Goal: Information Seeking & Learning: Learn about a topic

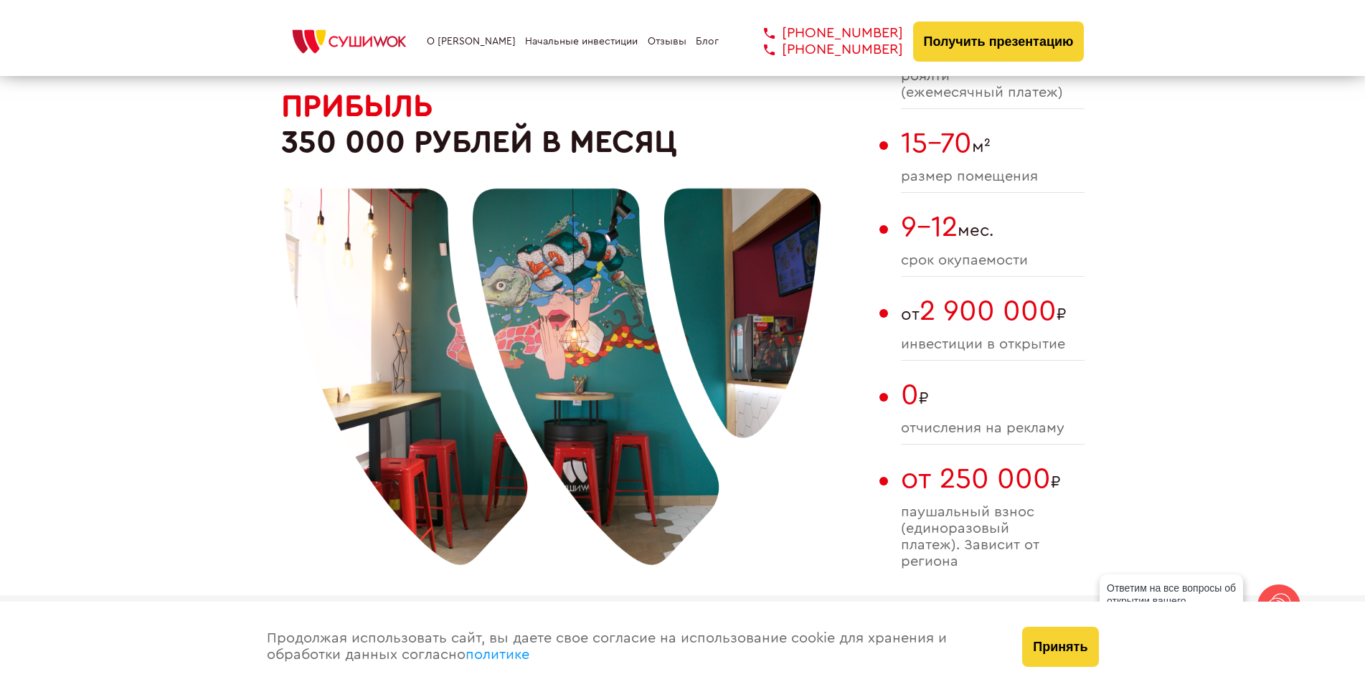
scroll to position [861, 0]
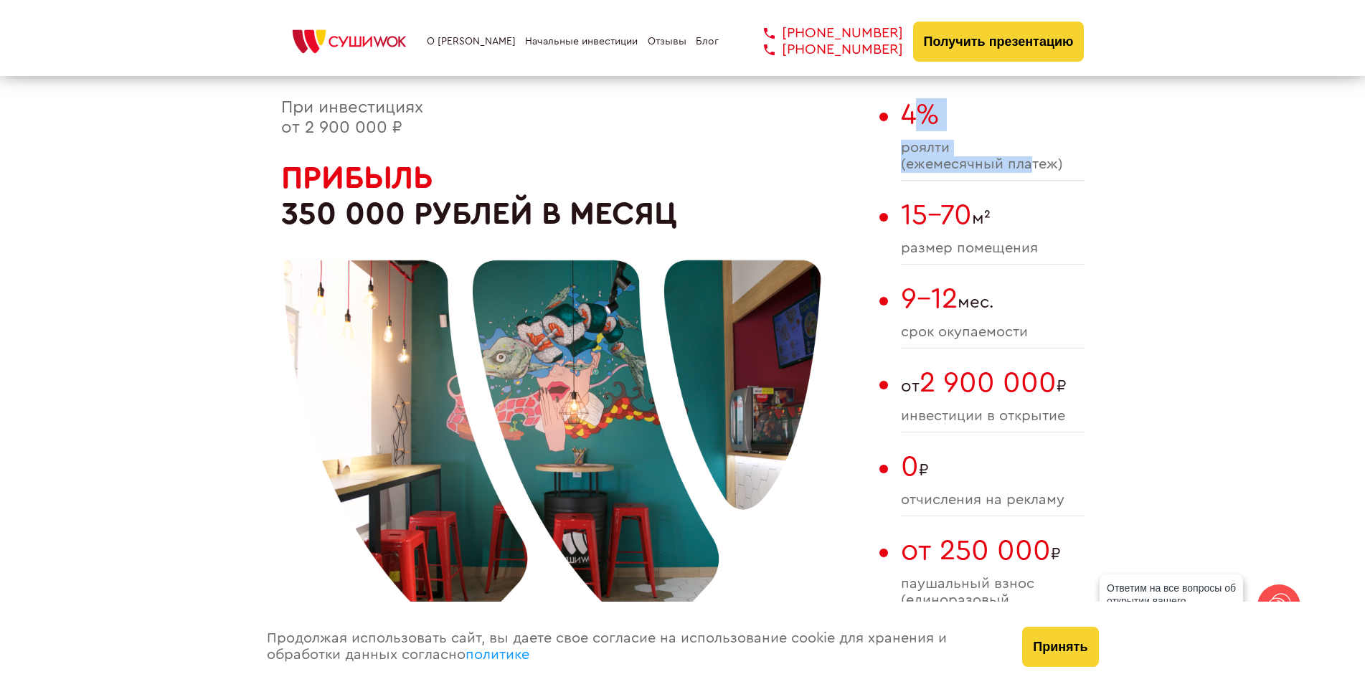
drag, startPoint x: 1029, startPoint y: 162, endPoint x: 908, endPoint y: 133, distance: 124.7
click at [908, 133] on div "4% роялти (ежемесячный платеж)" at bounding box center [993, 139] width 184 height 82
click at [908, 129] on span "4%" at bounding box center [920, 114] width 38 height 29
drag, startPoint x: 1093, startPoint y: 169, endPoint x: 930, endPoint y: 136, distance: 166.3
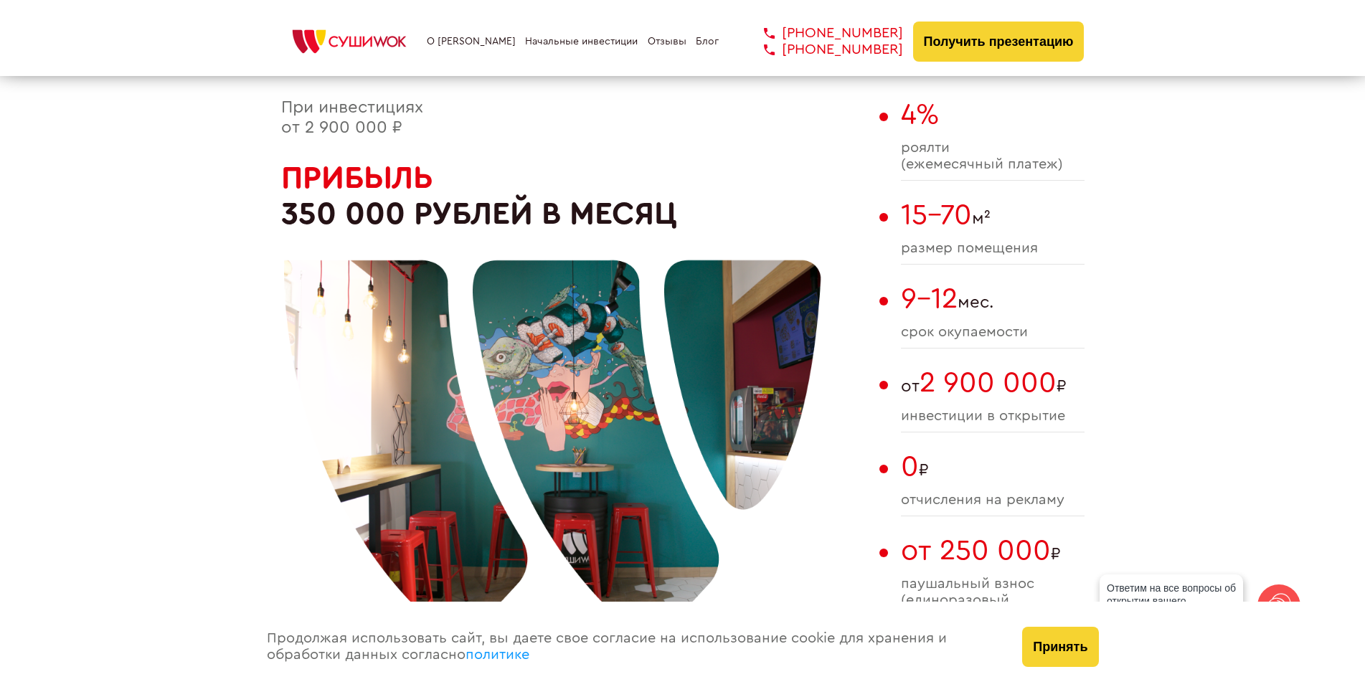
click at [930, 136] on div "4% роялти (ежемесячный платеж)" at bounding box center [993, 139] width 184 height 82
click at [1042, 655] on button "Принять" at bounding box center [1060, 647] width 76 height 40
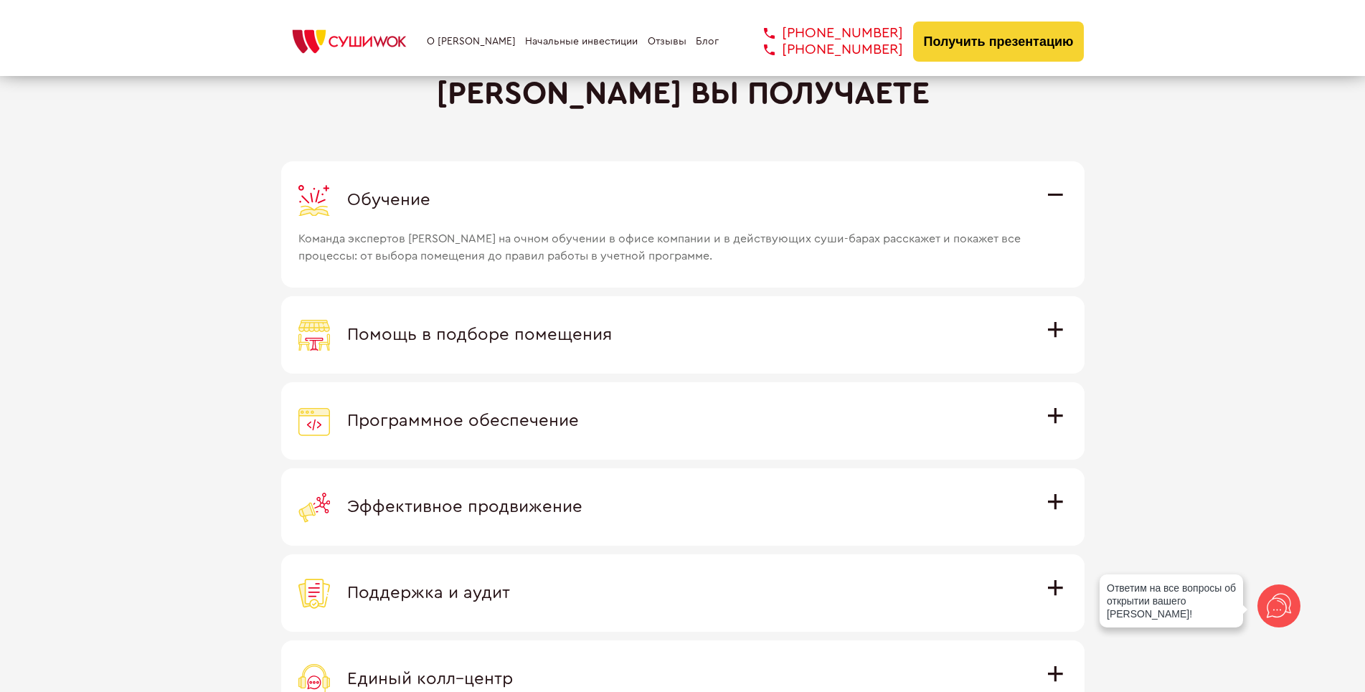
scroll to position [4017, 0]
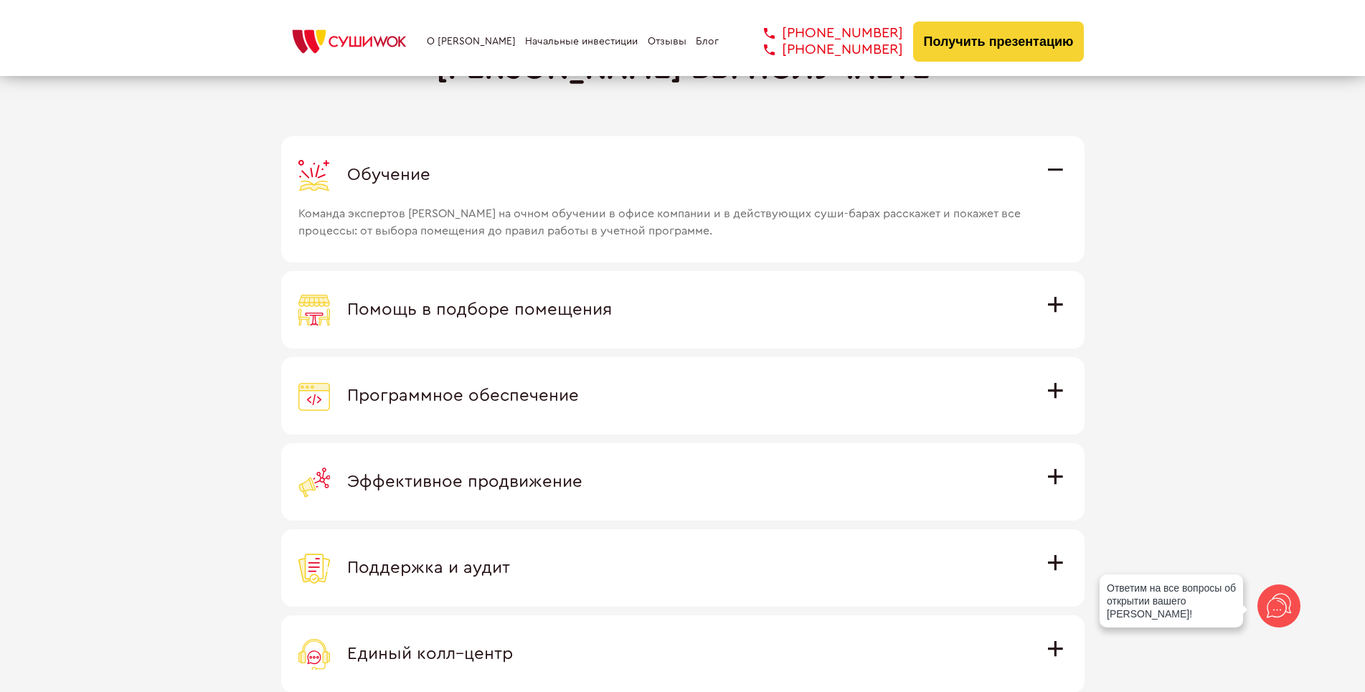
click at [1059, 326] on label "Помощь в подборе помещения Наши специалисты оценят варианты помещения в вашем г…" at bounding box center [682, 309] width 803 height 77
click at [0, 0] on input "Помощь в подборе помещения Наши специалисты оценят варианты помещения в вашем г…" at bounding box center [0, 0] width 0 height 0
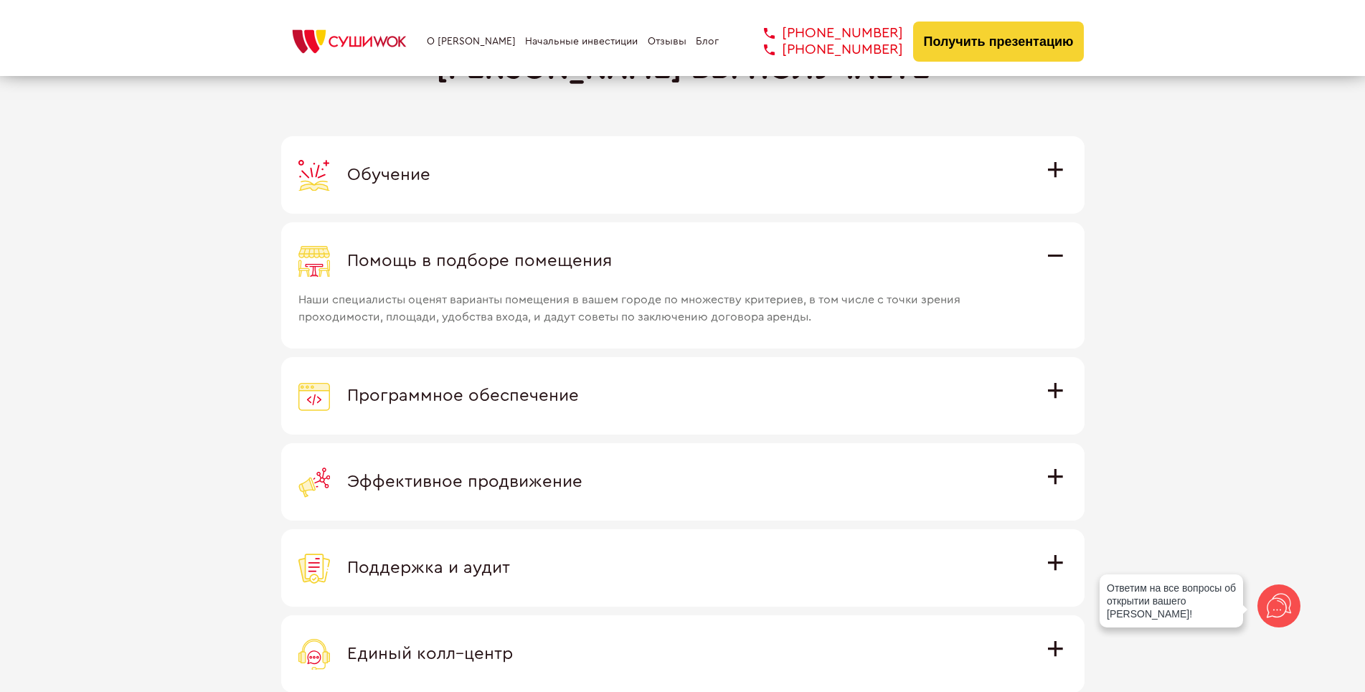
click at [1045, 378] on label "Программное обеспечение Программное обеспечение разработано специально для [PER…" at bounding box center [682, 395] width 803 height 77
click at [0, 0] on input "Программное обеспечение Программное обеспечение разработано специально для [PER…" at bounding box center [0, 0] width 0 height 0
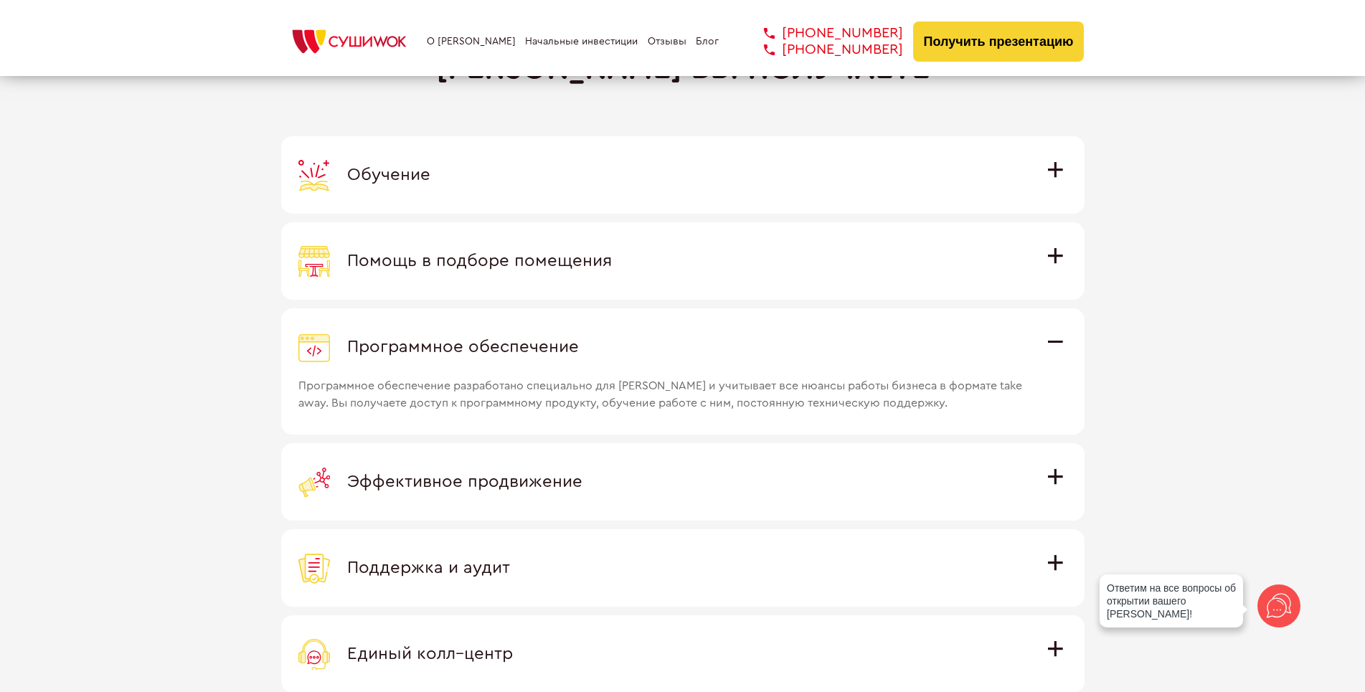
click at [582, 473] on span "Эффективное продвижение" at bounding box center [464, 481] width 235 height 17
click at [0, 0] on input "Эффективное продвижение Все рекламные материалы предоставляются централизованно…" at bounding box center [0, 0] width 0 height 0
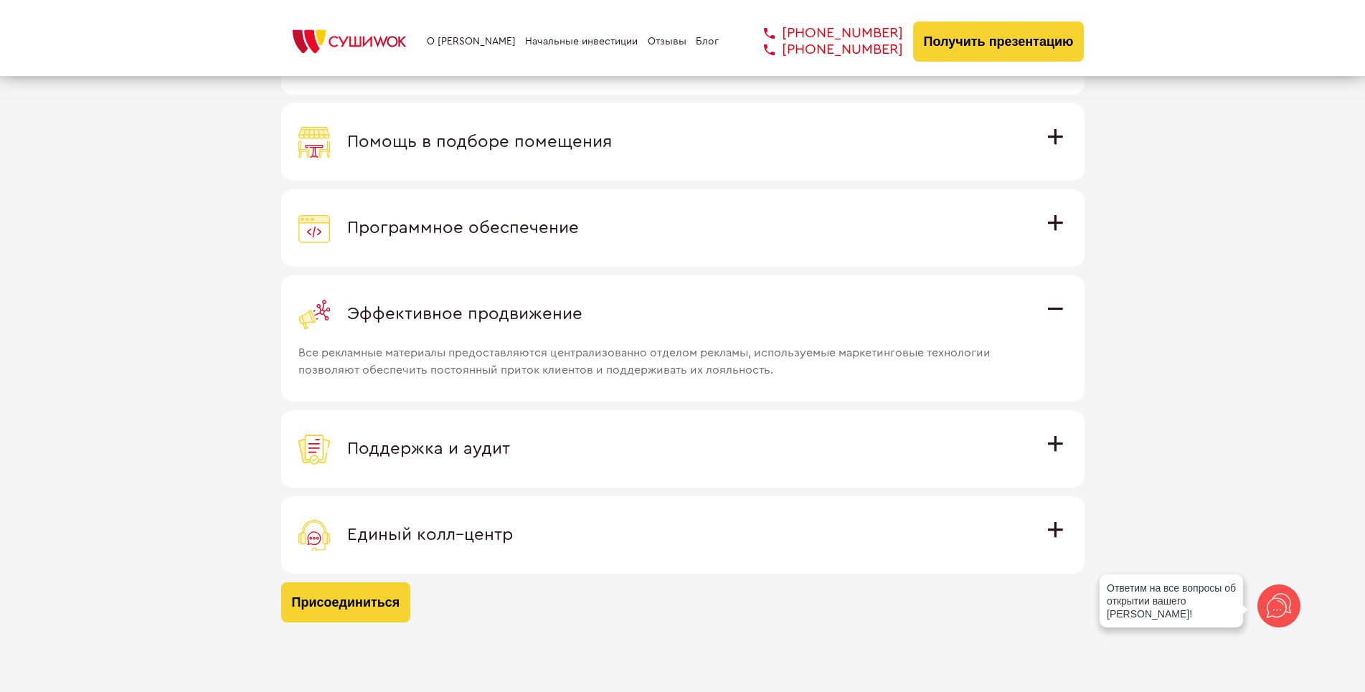
scroll to position [4160, 0]
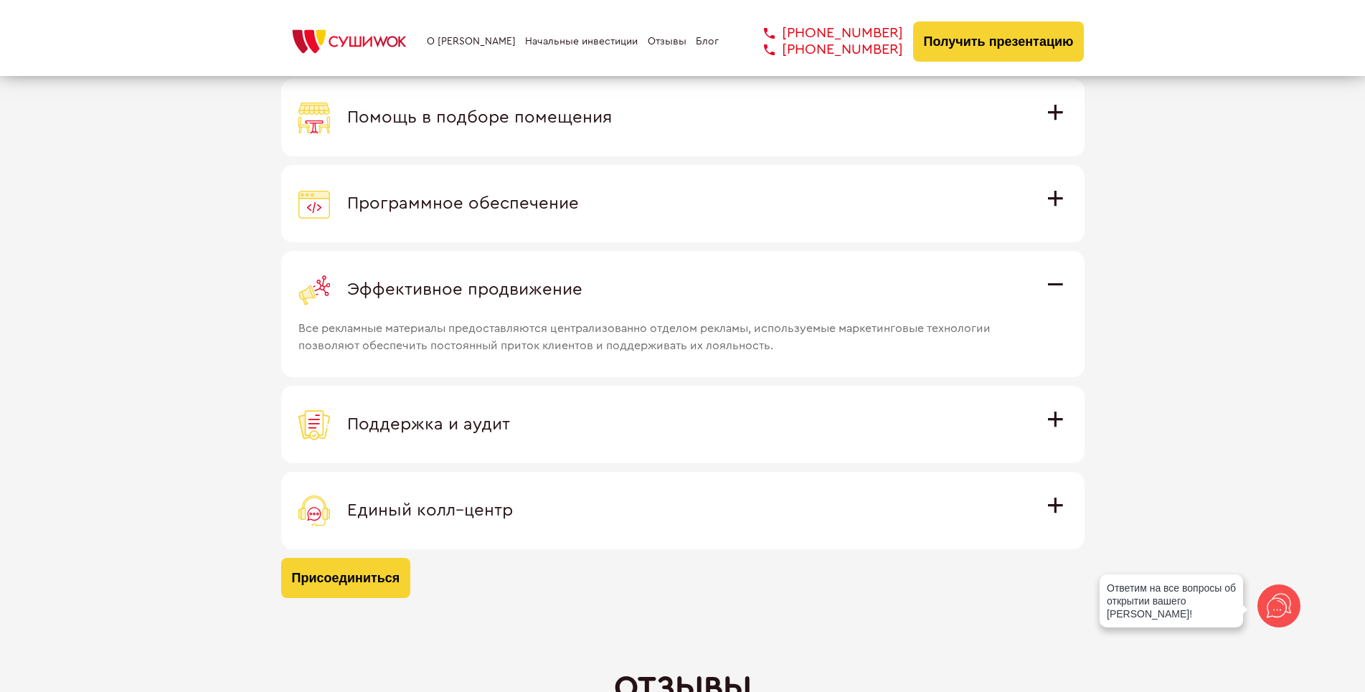
click at [1058, 465] on div "Присоединяясь к международной семье [PERSON_NAME] вы получаете Обучение Команда…" at bounding box center [682, 234] width 803 height 728
click at [510, 422] on span "Поддержка и аудит" at bounding box center [428, 424] width 163 height 17
click at [0, 0] on input "Поддержка и аудит Аудит работы с целью поиска точек роста и постоянная поддержк…" at bounding box center [0, 0] width 0 height 0
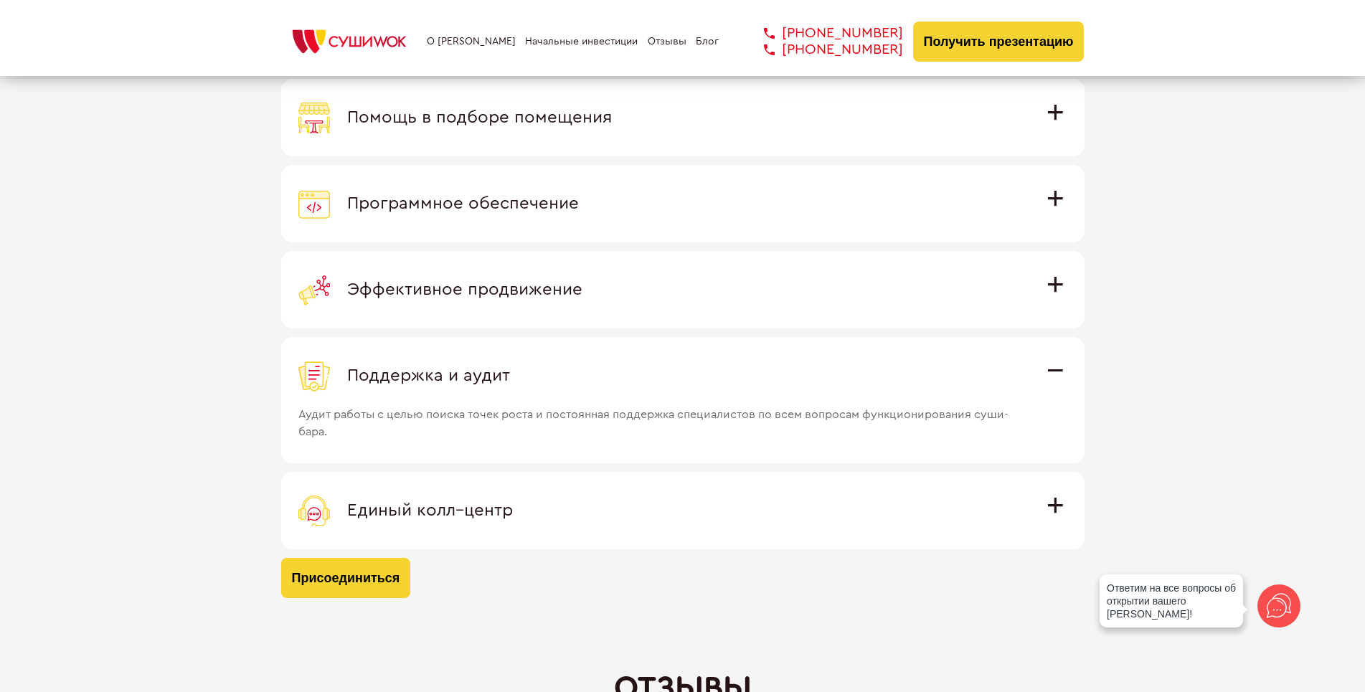
click at [1048, 268] on label "Эффективное продвижение Все рекламные материалы предоставляются централизованно…" at bounding box center [682, 289] width 803 height 77
click at [0, 0] on input "Эффективное продвижение Все рекламные материалы предоставляются централизованно…" at bounding box center [0, 0] width 0 height 0
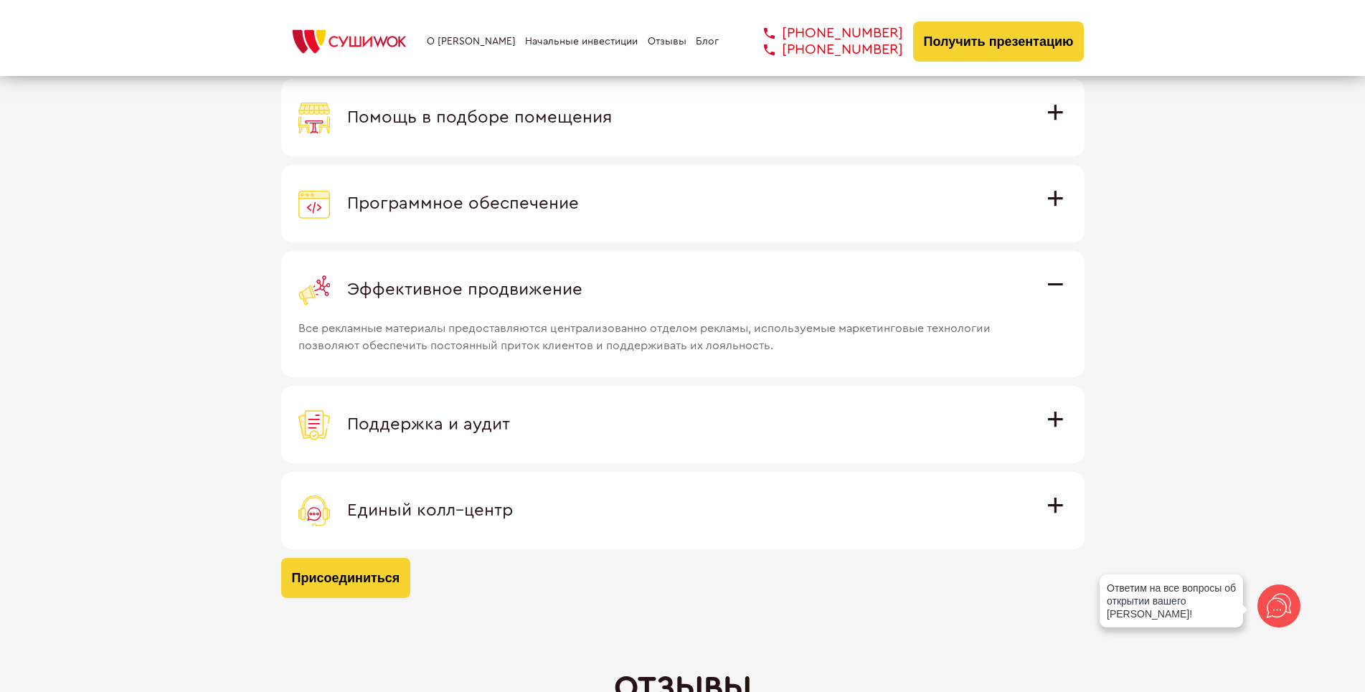
click at [510, 420] on span "Поддержка и аудит" at bounding box center [428, 424] width 163 height 17
click at [0, 0] on input "Поддержка и аудит Аудит работы с целью поиска точек роста и постоянная поддержк…" at bounding box center [0, 0] width 0 height 0
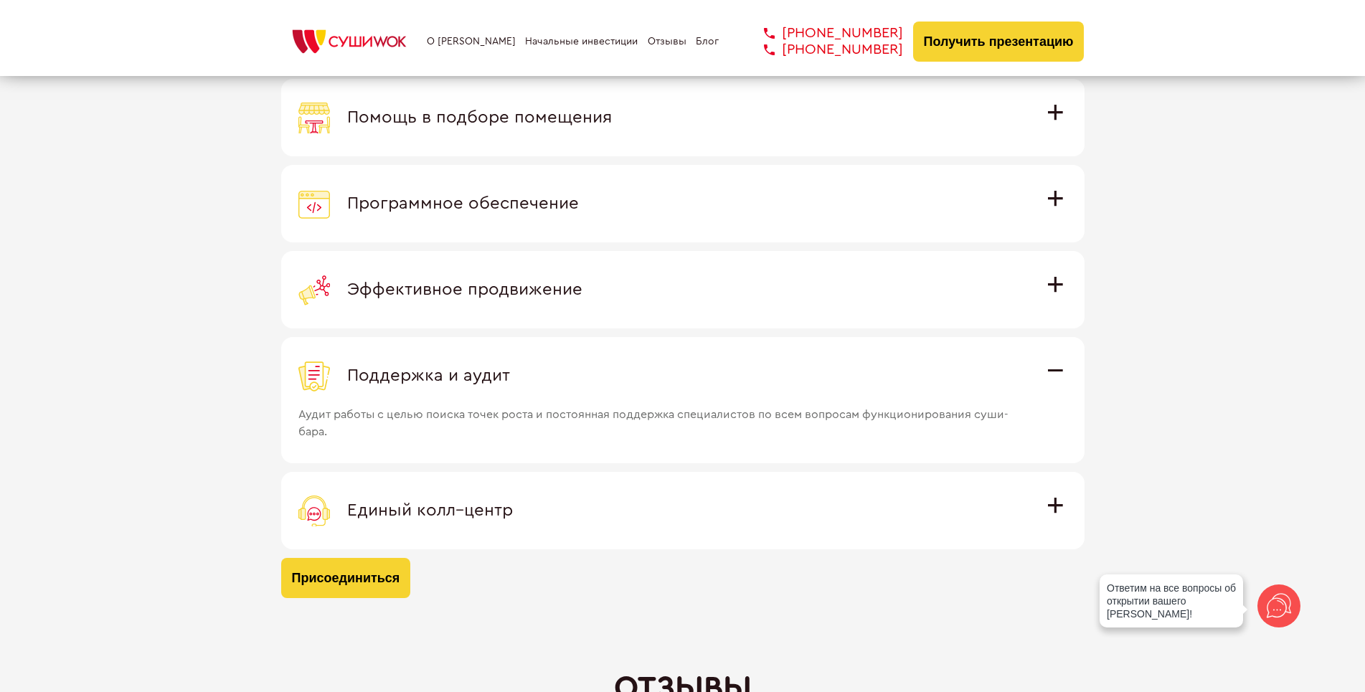
click at [1047, 514] on div "Единый колл–центр" at bounding box center [682, 511] width 769 height 32
click at [0, 0] on input "Единый колл–центр Полностью интегрирован с программным обеспечением: вы не проп…" at bounding box center [0, 0] width 0 height 0
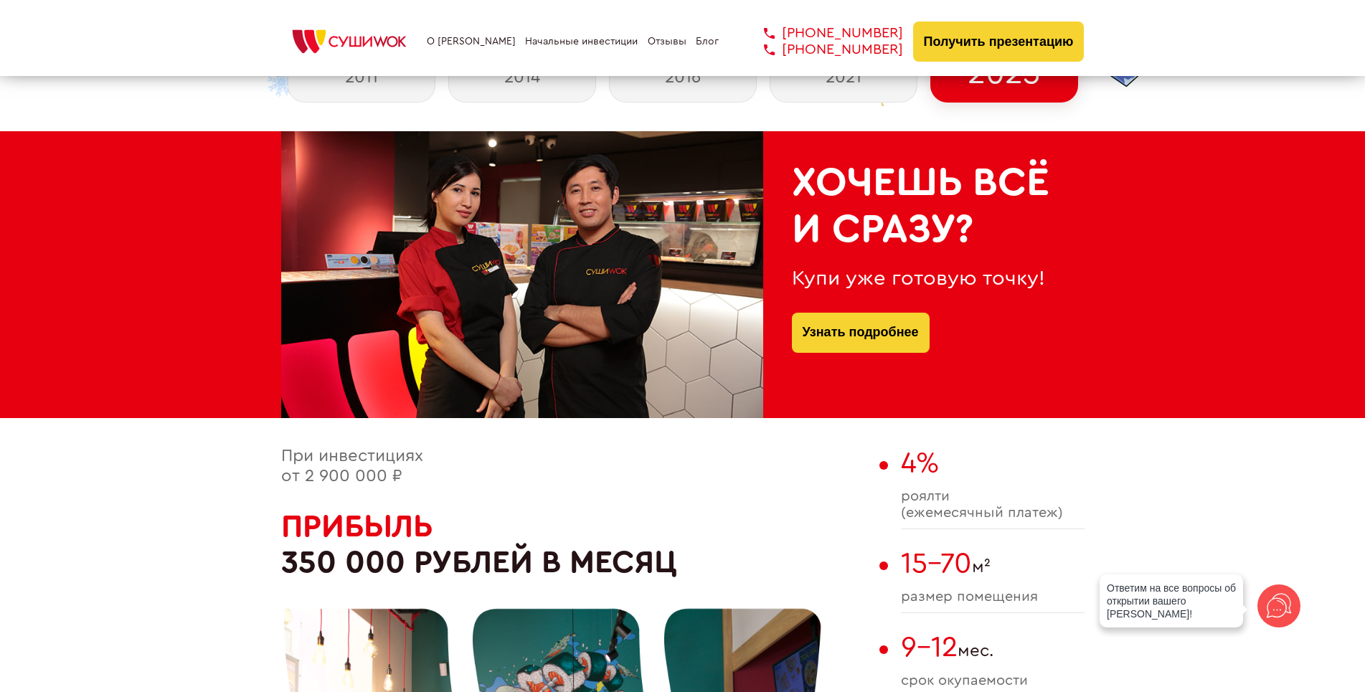
scroll to position [637, 0]
